Goal: Complete application form

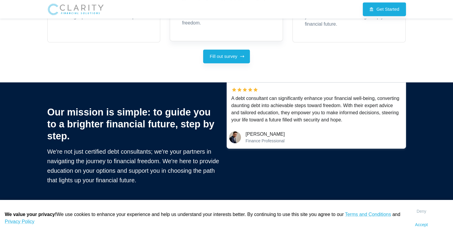
scroll to position [238, 0]
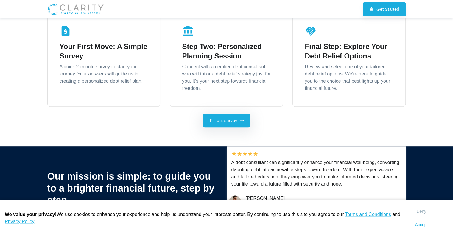
click at [213, 116] on link "Fill out survey" at bounding box center [226, 121] width 47 height 14
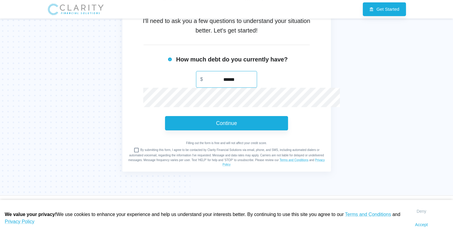
scroll to position [119, 0]
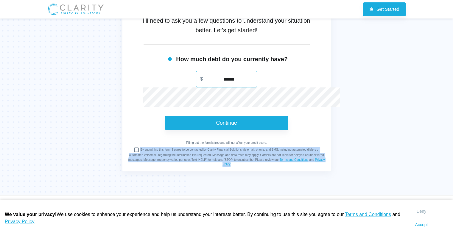
drag, startPoint x: 302, startPoint y: 159, endPoint x: 126, endPoint y: 150, distance: 175.5
click at [128, 150] on h6 "By submitting this form, I agree to be contacted by Clarity Financial Solutions…" at bounding box center [226, 157] width 197 height 20
copy h6 "By submitting this form, I agree to be contacted by Clarity Financial Solutions…"
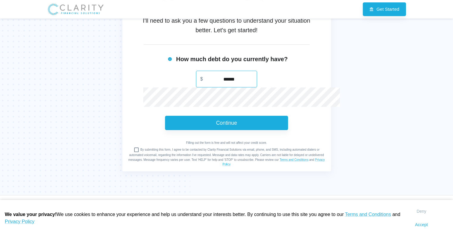
click at [305, 125] on div "Continue" at bounding box center [227, 123] width 176 height 14
